Goal: Learn about a topic

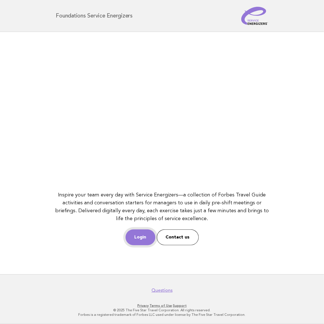
click at [139, 241] on link "Login" at bounding box center [141, 237] width 30 height 16
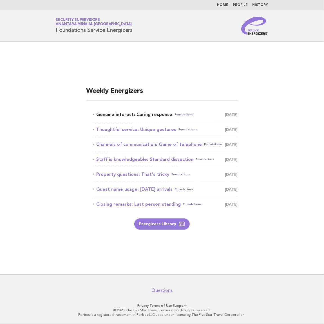
click at [109, 114] on link "Genuine interest: Caring response Foundations August 27" at bounding box center [165, 114] width 145 height 8
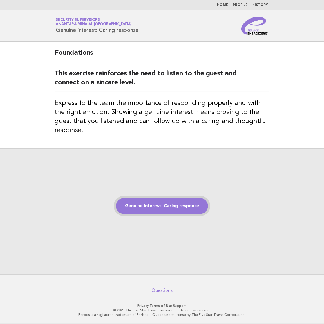
click at [169, 199] on link "Genuine interest: Caring response" at bounding box center [162, 206] width 92 height 16
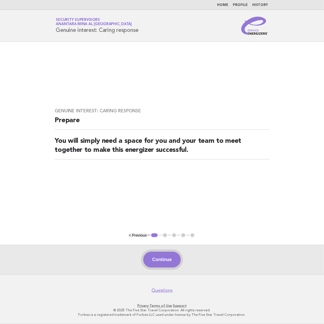
click at [163, 257] on button "Continue" at bounding box center [161, 259] width 37 height 16
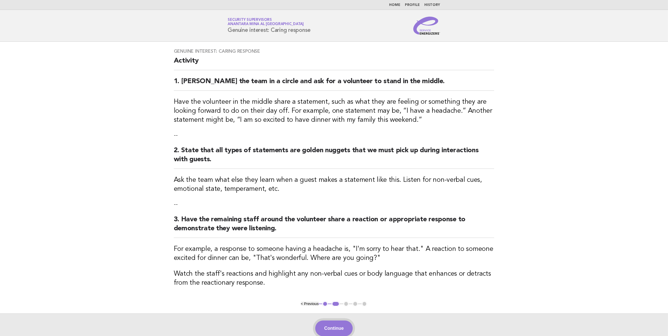
click at [324, 323] on button "Continue" at bounding box center [333, 328] width 37 height 16
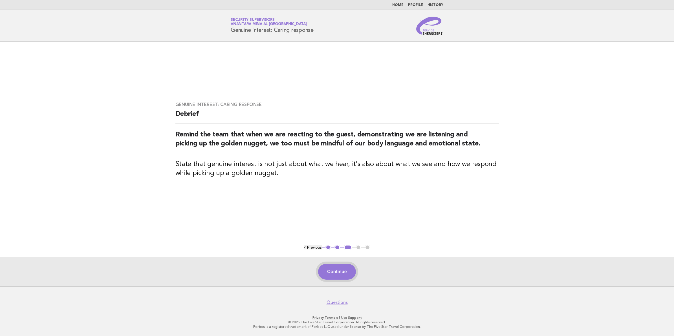
click at [324, 277] on button "Continue" at bounding box center [336, 272] width 37 height 16
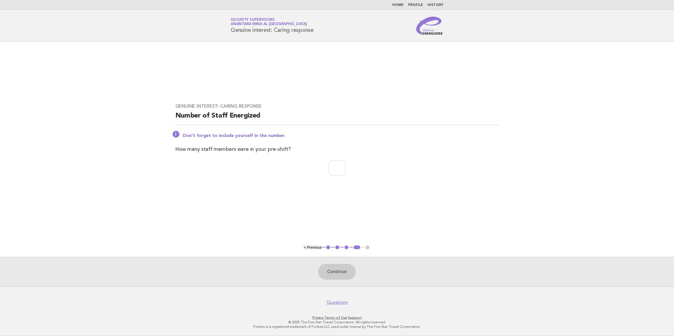
click at [324, 272] on div "Continue" at bounding box center [337, 272] width 674 height 30
click at [324, 172] on input "number" at bounding box center [336, 168] width 17 height 16
type input "**"
click at [324, 269] on button "Continue" at bounding box center [336, 272] width 37 height 16
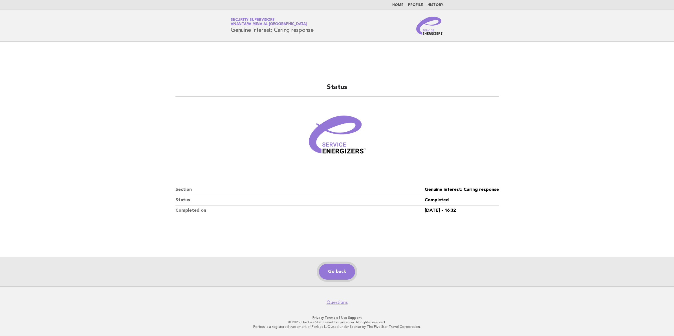
click at [324, 270] on link "Go back" at bounding box center [337, 272] width 36 height 16
